Goal: Task Accomplishment & Management: Manage account settings

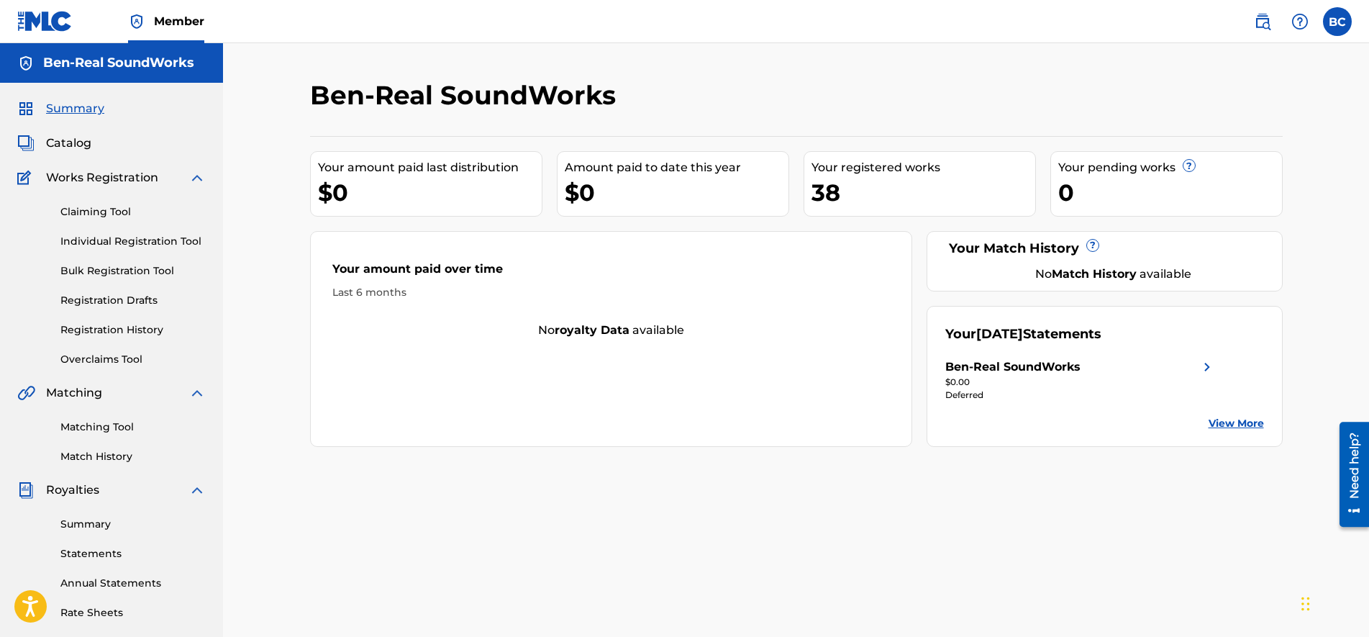
click at [1329, 21] on label at bounding box center [1337, 21] width 29 height 29
click at [1337, 22] on input "BC [PERSON_NAME] [PERSON_NAME][EMAIL_ADDRESS][DOMAIN_NAME] Notification Prefere…" at bounding box center [1337, 22] width 0 height 0
click at [1280, 98] on p "[PERSON_NAME][EMAIL_ADDRESS][DOMAIN_NAME]" at bounding box center [1287, 100] width 109 height 13
click at [1337, 22] on input "BC [PERSON_NAME] [PERSON_NAME][EMAIL_ADDRESS][DOMAIN_NAME] Notification Prefere…" at bounding box center [1337, 22] width 0 height 0
click at [1194, 178] on link "Profile" at bounding box center [1195, 179] width 29 height 13
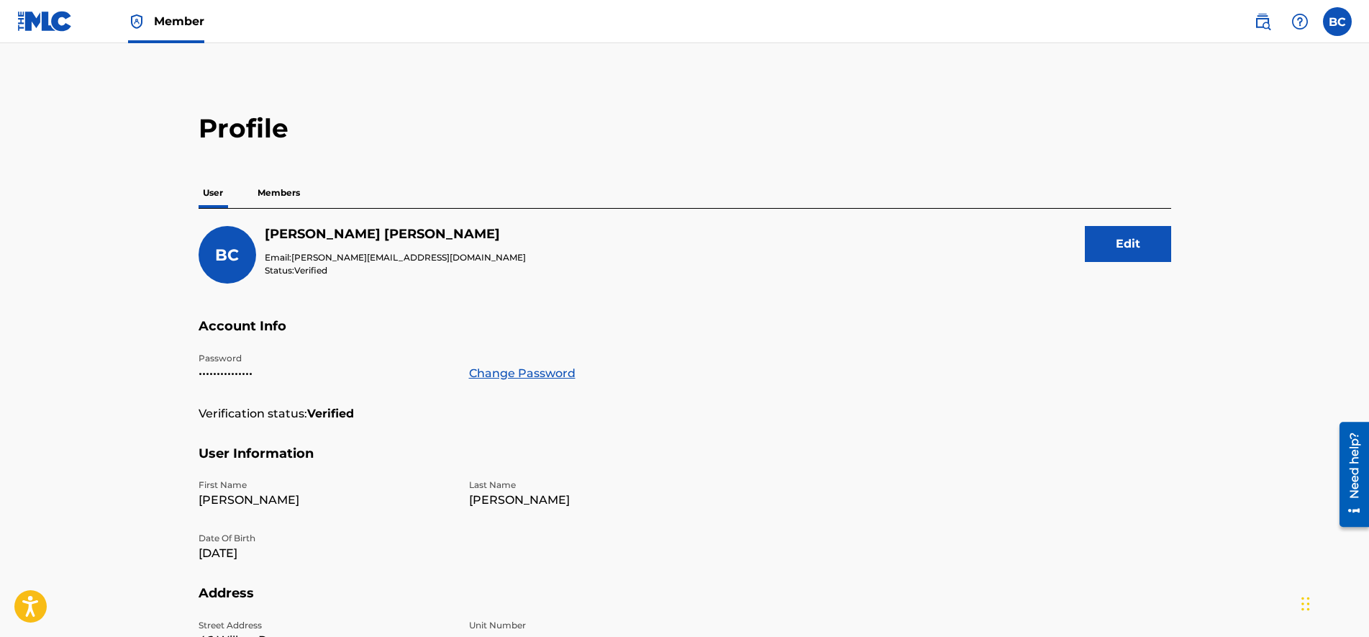
click at [1336, 22] on label at bounding box center [1337, 21] width 29 height 29
click at [1337, 22] on input "BC [PERSON_NAME] [PERSON_NAME][EMAIL_ADDRESS][DOMAIN_NAME] Notification Prefere…" at bounding box center [1337, 22] width 0 height 0
click at [1209, 155] on link "Notification Preferences" at bounding box center [1234, 154] width 106 height 13
